Goal: Task Accomplishment & Management: Complete application form

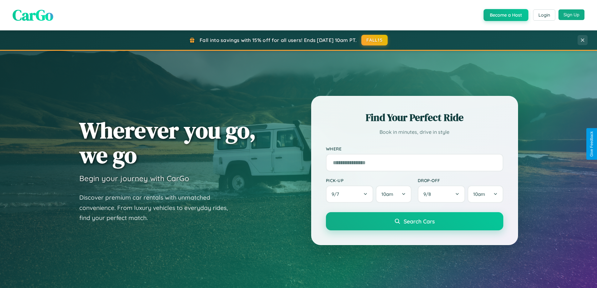
click at [571, 15] on button "Sign Up" at bounding box center [572, 14] width 26 height 11
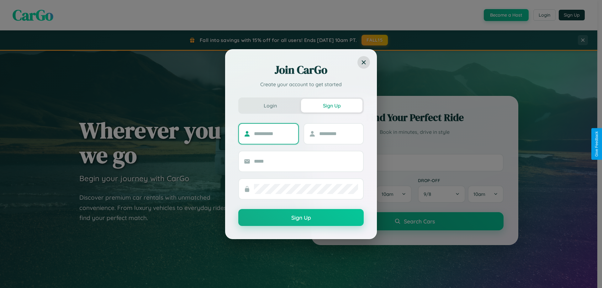
click at [273, 134] on input "text" at bounding box center [273, 134] width 39 height 10
type input "********"
click at [338, 134] on input "text" at bounding box center [338, 134] width 39 height 10
type input "******"
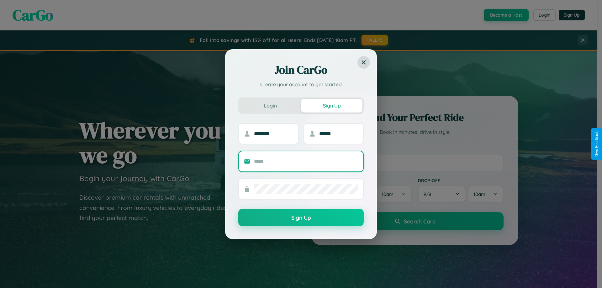
click at [306, 161] on input "text" at bounding box center [306, 161] width 104 height 10
type input "**********"
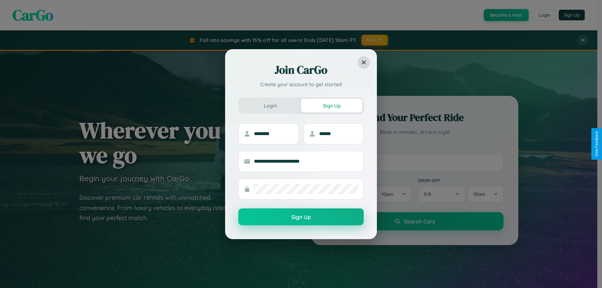
click at [301, 217] on button "Sign Up" at bounding box center [300, 216] width 125 height 17
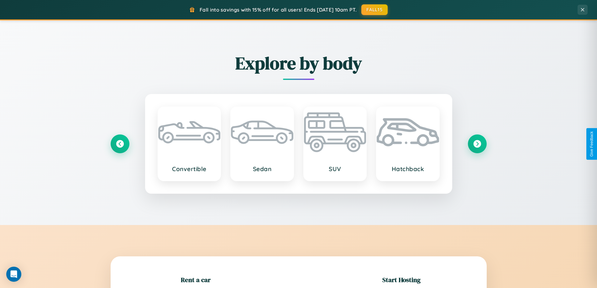
scroll to position [135, 0]
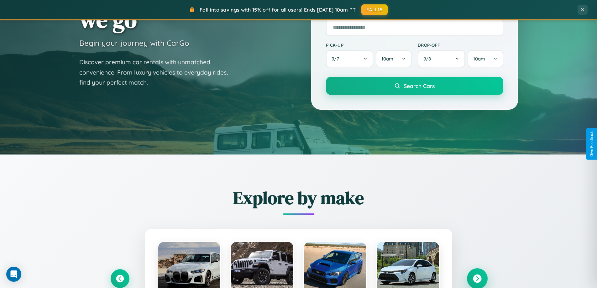
click at [477, 279] on icon at bounding box center [477, 279] width 8 height 8
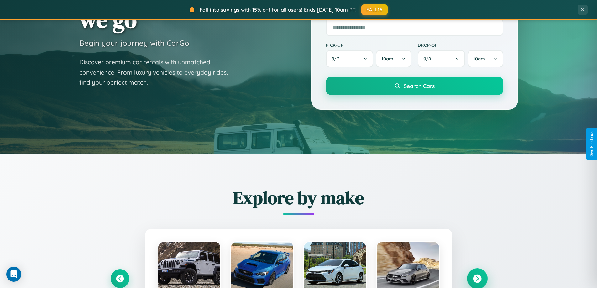
click at [477, 278] on icon at bounding box center [477, 279] width 8 height 8
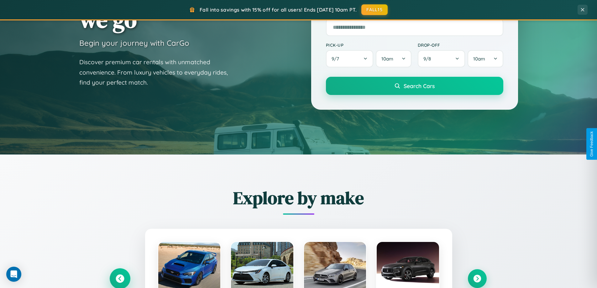
click at [120, 278] on icon at bounding box center [120, 279] width 8 height 8
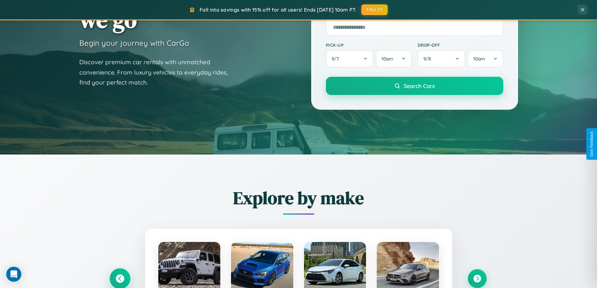
click at [120, 278] on icon at bounding box center [120, 279] width 10 height 10
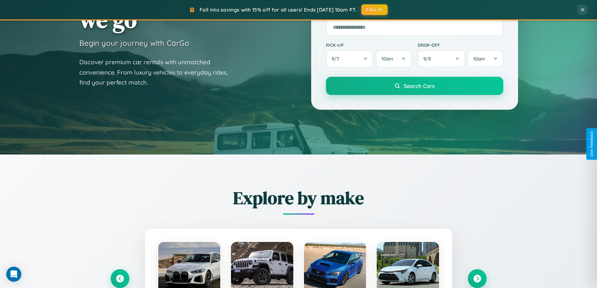
scroll to position [0, 0]
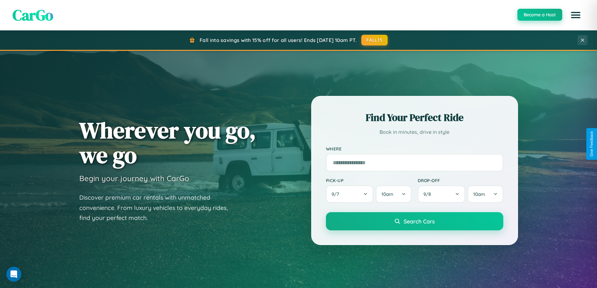
click at [540, 15] on button "Become a Host" at bounding box center [540, 15] width 45 height 12
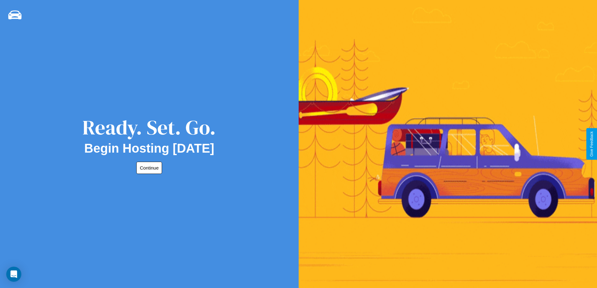
click at [148, 168] on button "Continue" at bounding box center [149, 168] width 26 height 12
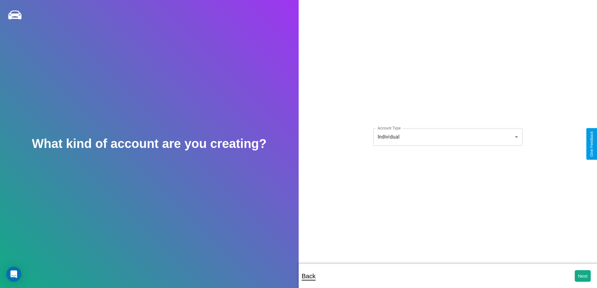
click at [448, 137] on body "**********" at bounding box center [298, 148] width 597 height 297
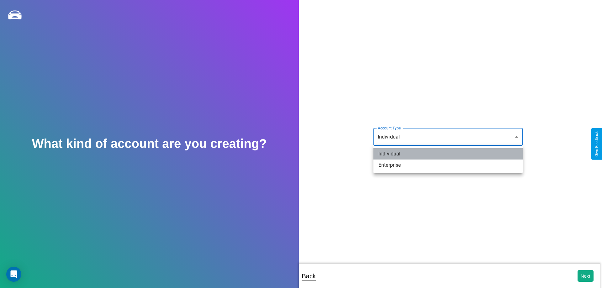
click at [448, 154] on li "Individual" at bounding box center [447, 153] width 149 height 11
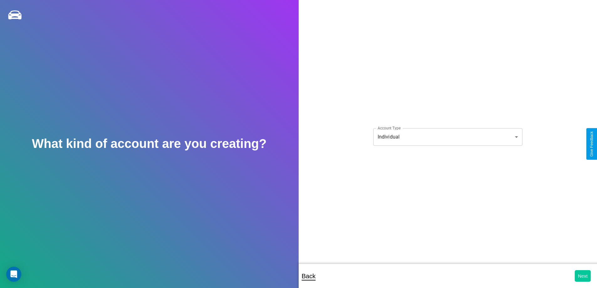
click at [583, 276] on button "Next" at bounding box center [583, 276] width 16 height 12
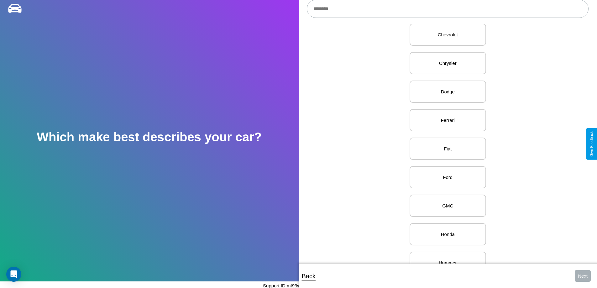
scroll to position [243, 0]
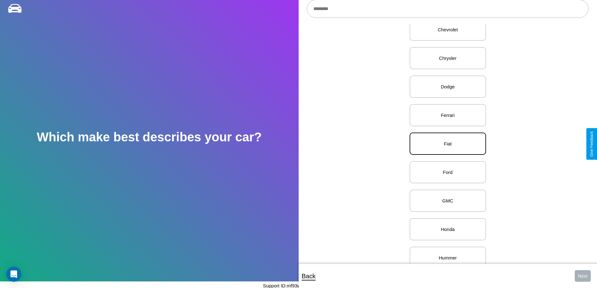
click at [445, 144] on p "Fiat" at bounding box center [448, 143] width 63 height 8
click at [583, 276] on button "Next" at bounding box center [583, 276] width 16 height 12
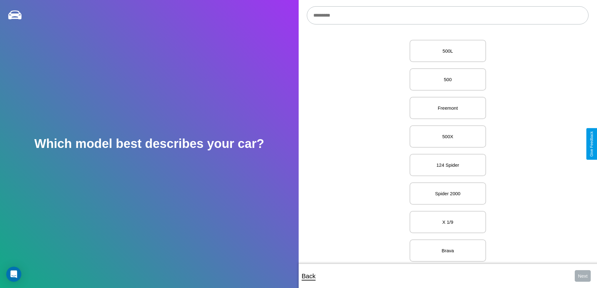
click at [448, 15] on input "text" at bounding box center [448, 15] width 282 height 18
type input "*****"
click at [445, 51] on p "X 1/9" at bounding box center [448, 51] width 63 height 8
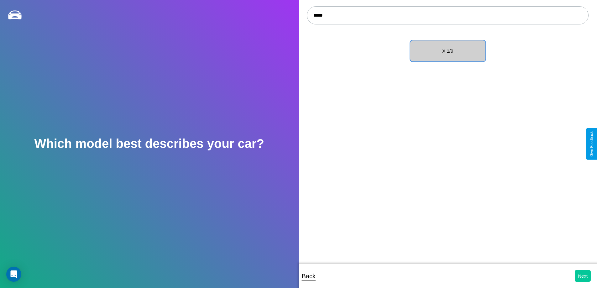
click at [583, 276] on button "Next" at bounding box center [583, 276] width 16 height 12
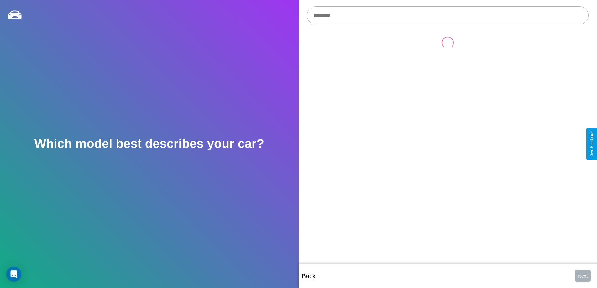
click at [448, 15] on input "text" at bounding box center [448, 15] width 282 height 18
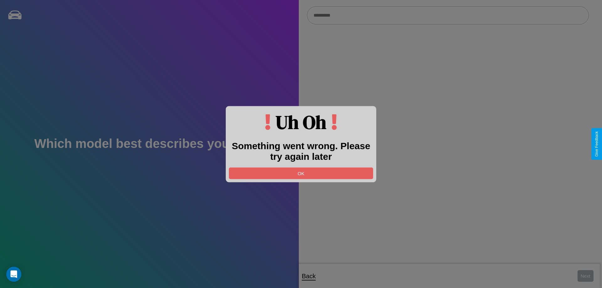
click at [585, 276] on div at bounding box center [301, 144] width 602 height 288
